Goal: Information Seeking & Learning: Learn about a topic

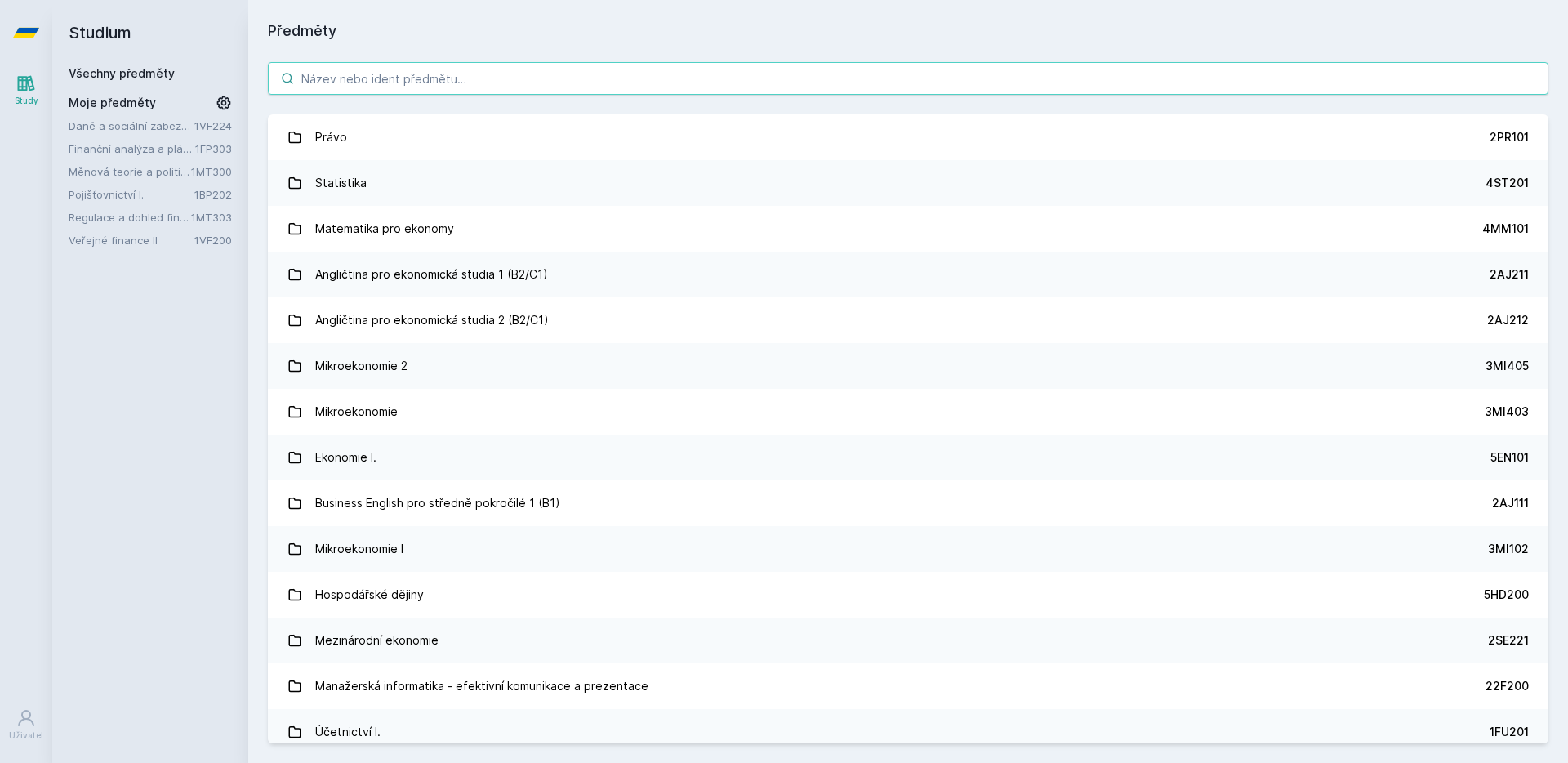
click at [454, 77] on input "search" at bounding box center [908, 78] width 1281 height 33
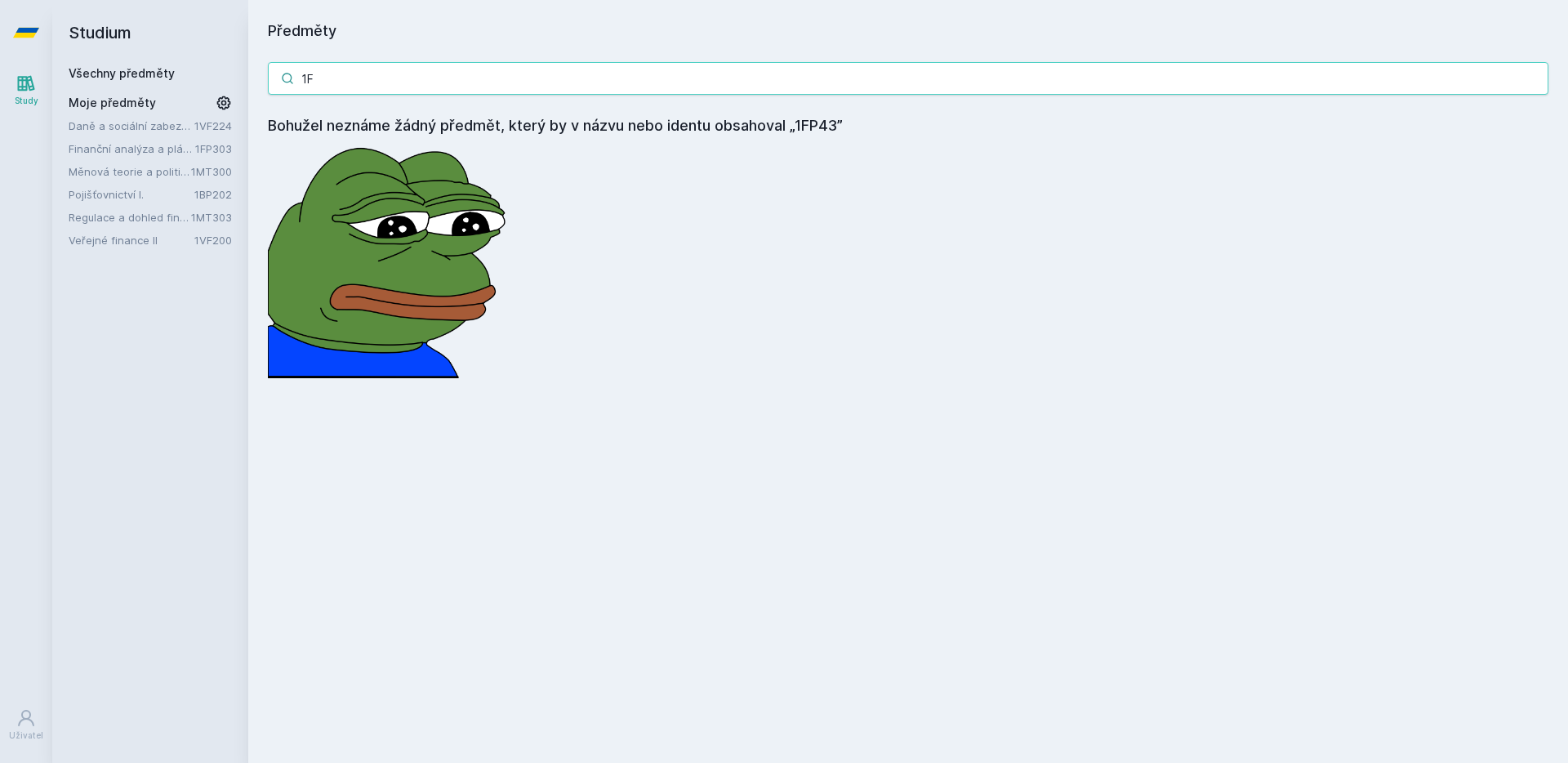
type input "1"
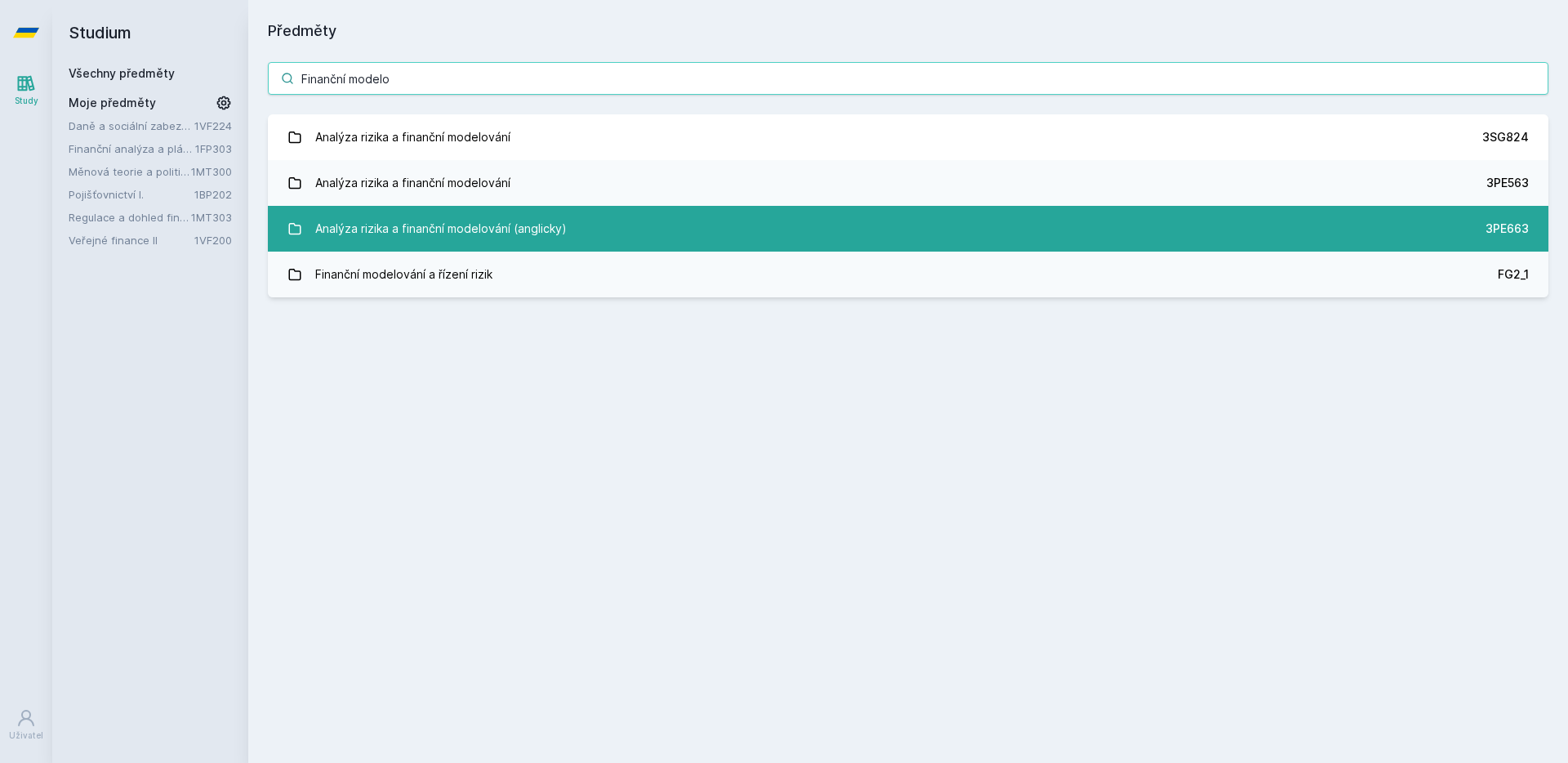
type input "Finanční modelo"
click at [582, 231] on link "Analýza rizika a finanční modelování (anglicky) 3PE663" at bounding box center [908, 229] width 1281 height 45
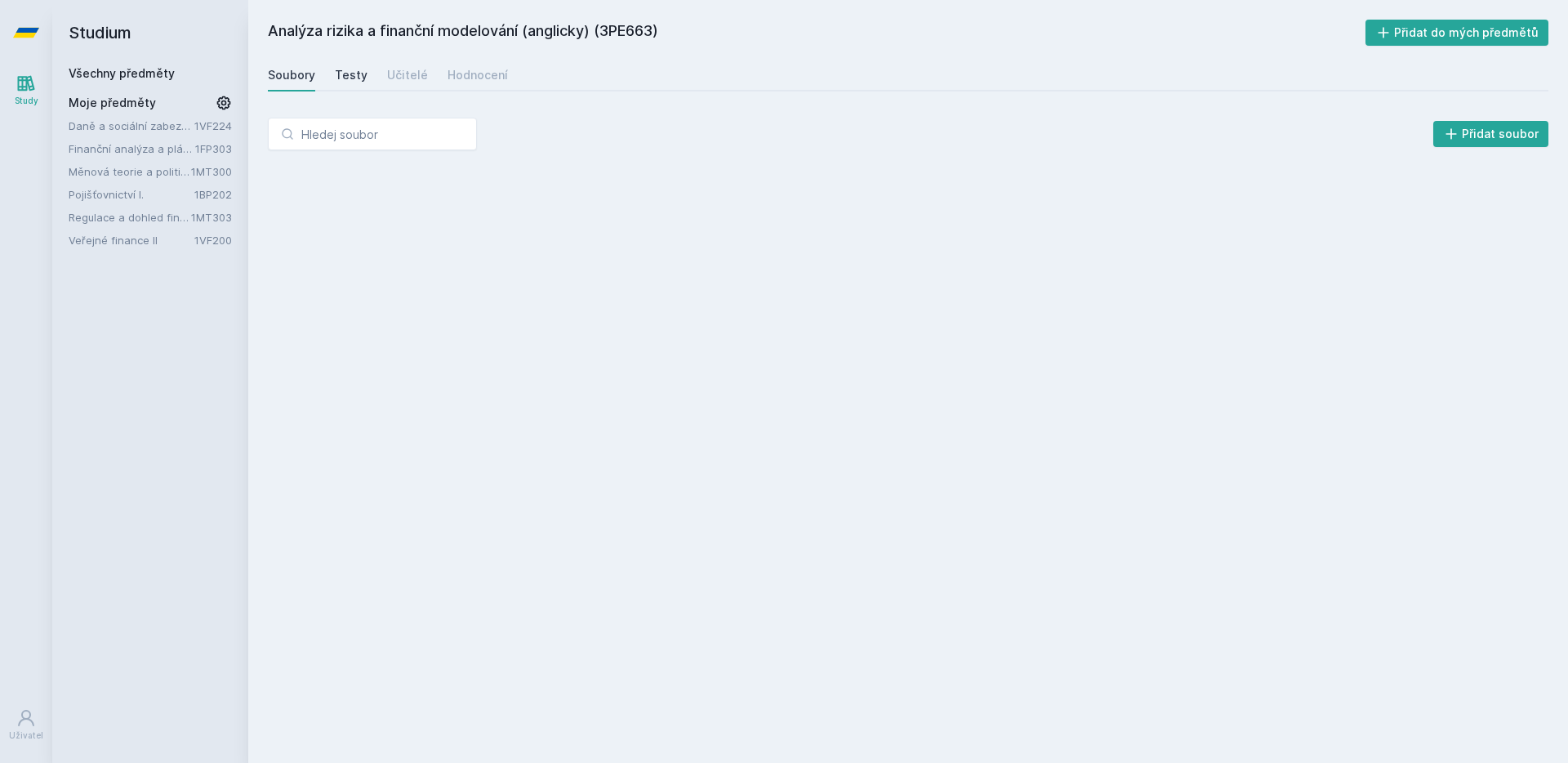
click at [354, 77] on div "Testy" at bounding box center [351, 75] width 33 height 17
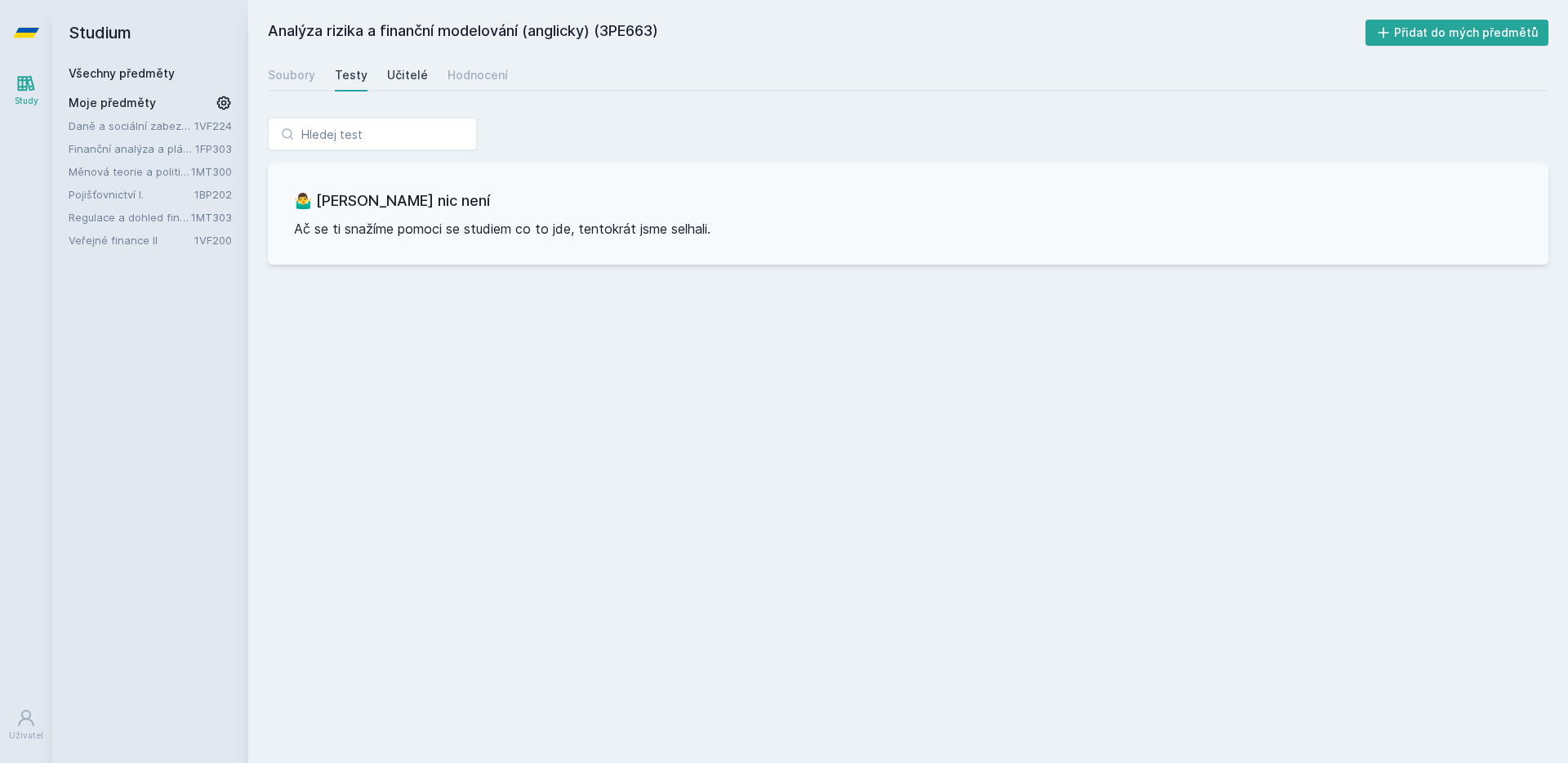
click at [416, 83] on div "Učitelé" at bounding box center [407, 75] width 40 height 17
click at [463, 83] on div "Hodnocení" at bounding box center [477, 75] width 60 height 17
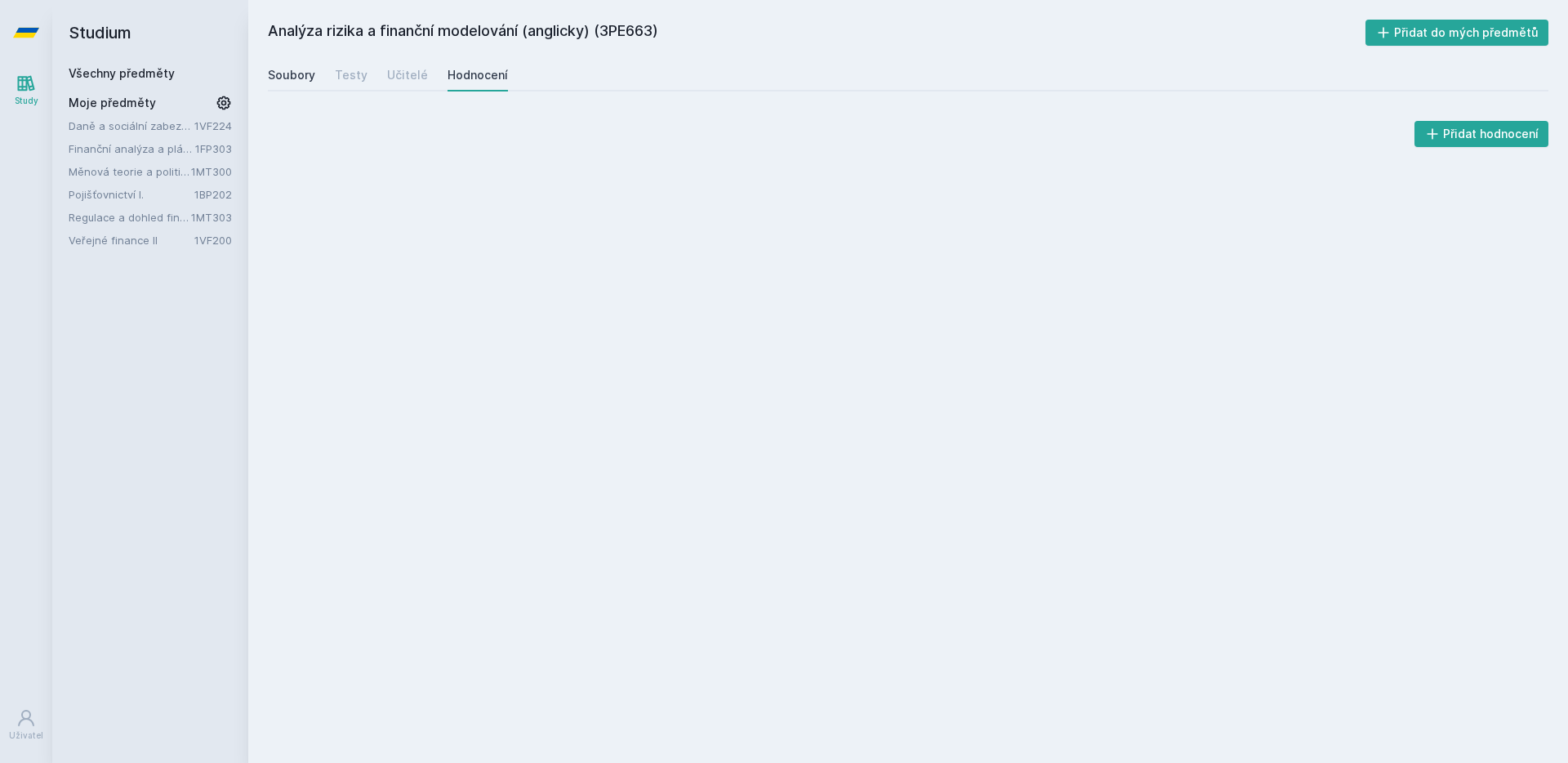
click at [298, 68] on div "Soubory" at bounding box center [292, 75] width 47 height 17
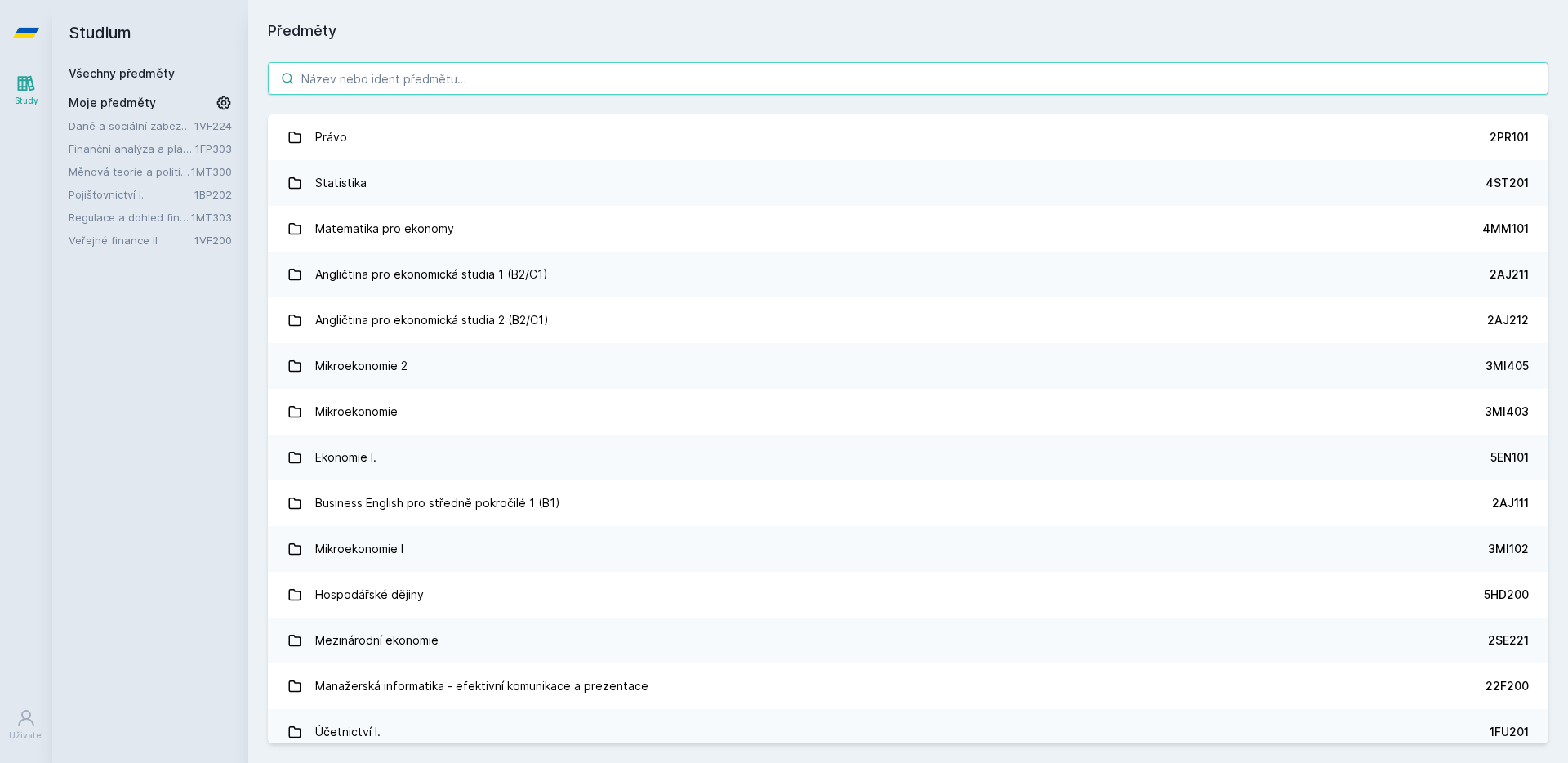
click at [593, 86] on input "search" at bounding box center [908, 78] width 1281 height 33
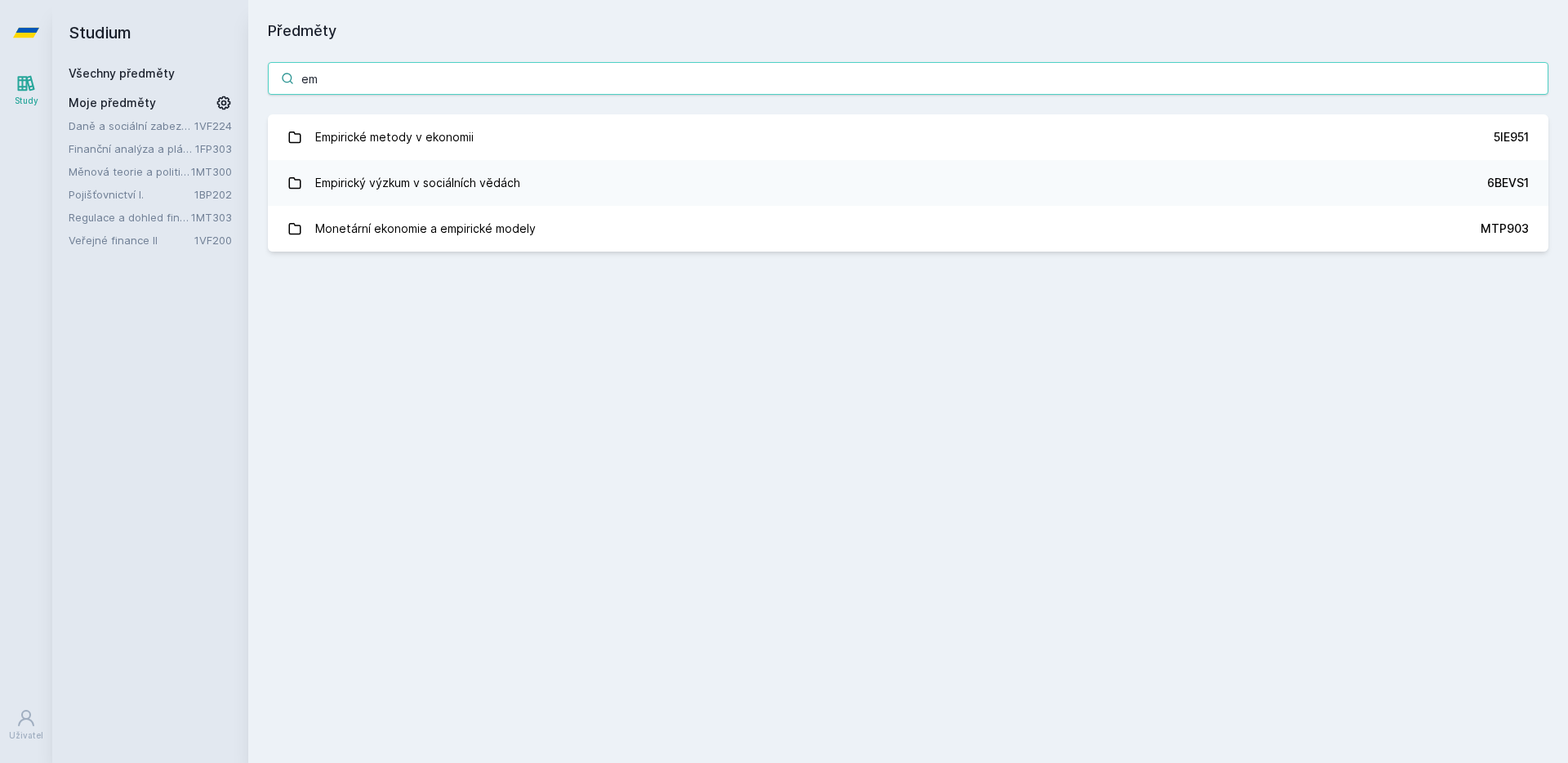
type input "e"
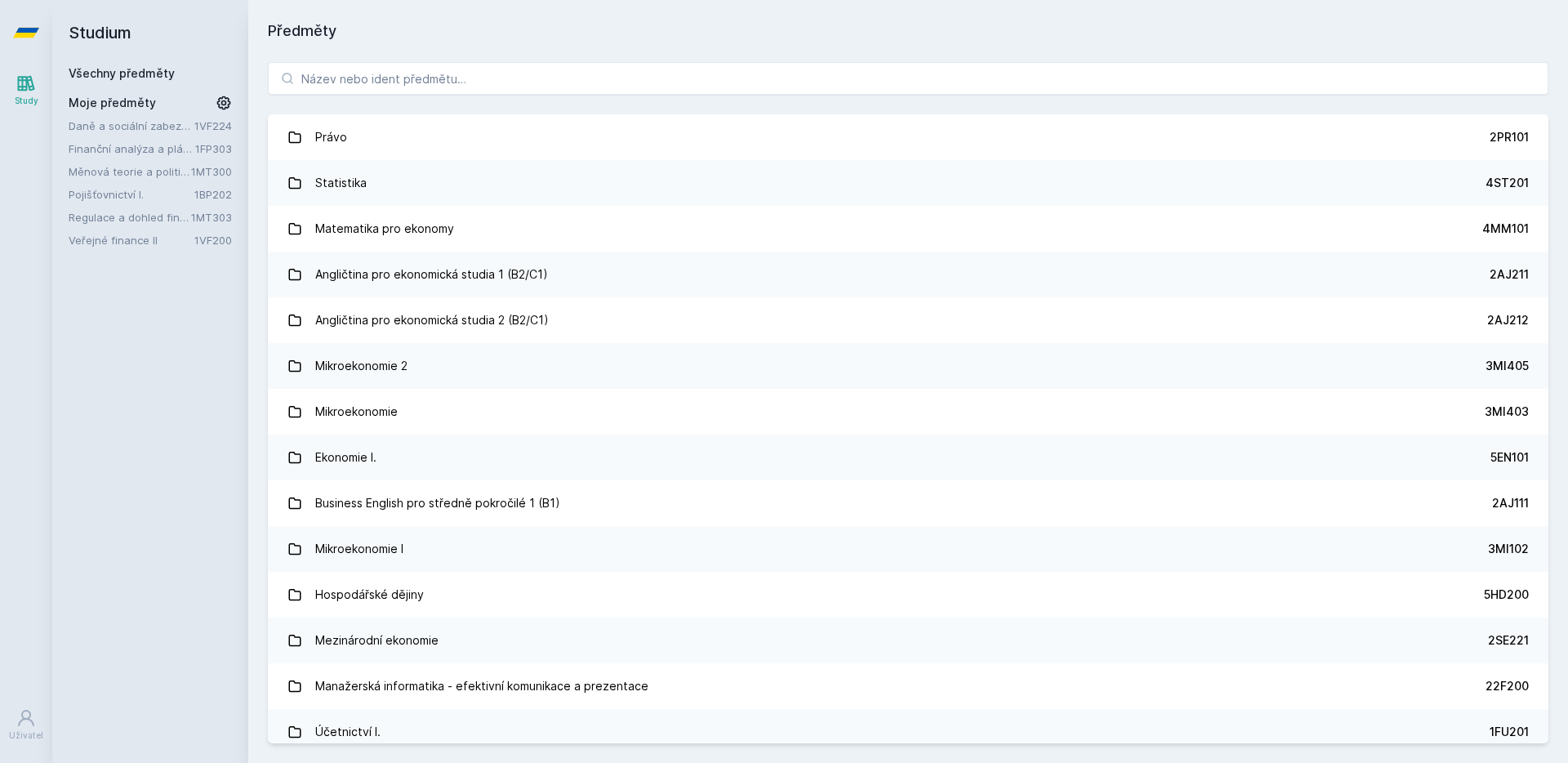
click at [808, 43] on div "Právo 2PR101 Statistika 4ST201 Matematika pro ekonomy 4MM101 Angličtina pro eko…" at bounding box center [908, 402] width 1320 height 721
